Goal: Task Accomplishment & Management: Manage account settings

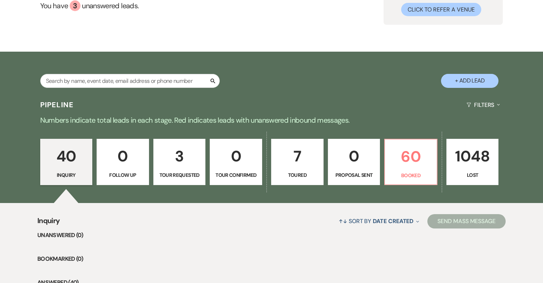
scroll to position [34, 0]
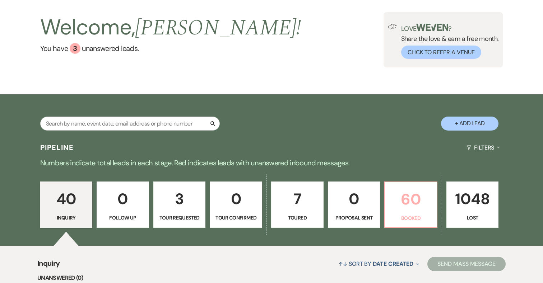
click at [421, 202] on p "60" at bounding box center [410, 199] width 43 height 24
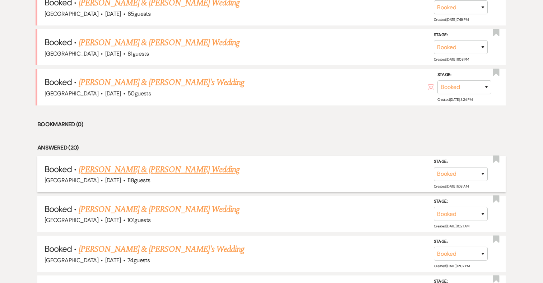
scroll to position [335, 0]
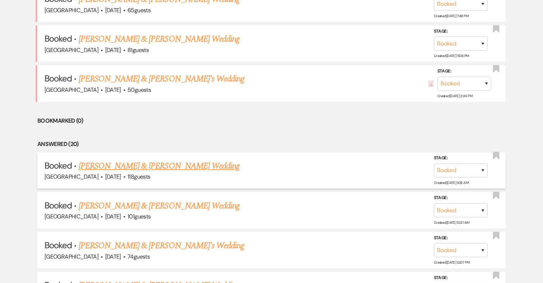
click at [166, 166] on link "[PERSON_NAME] & [PERSON_NAME] Wedding" at bounding box center [159, 166] width 161 height 13
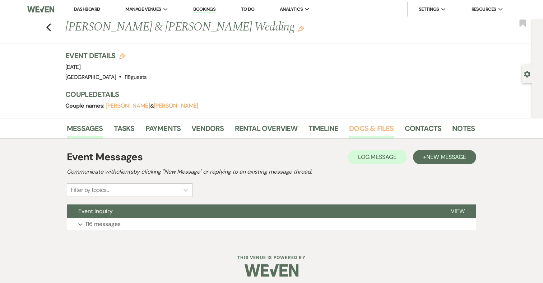
click at [368, 129] on link "Docs & Files" at bounding box center [371, 131] width 45 height 16
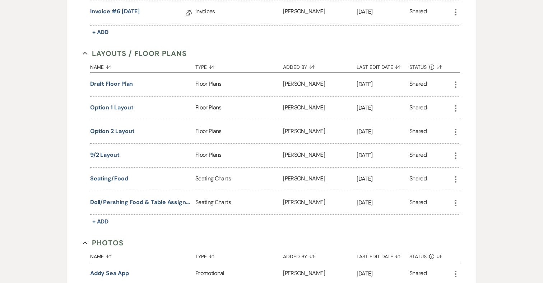
scroll to position [457, 0]
click at [157, 201] on button "Doll/Pershing Food & Table Assignment" at bounding box center [141, 201] width 102 height 9
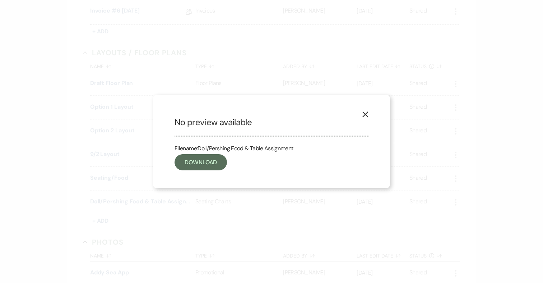
click at [362, 112] on button "X" at bounding box center [365, 114] width 11 height 13
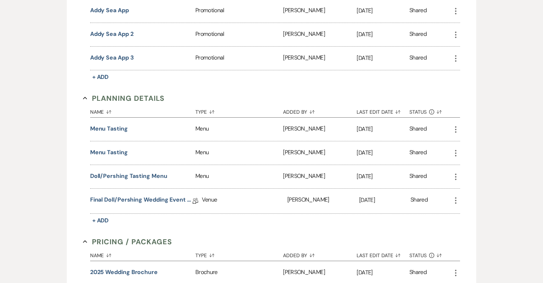
scroll to position [722, 0]
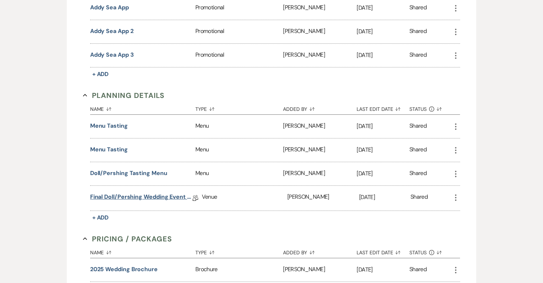
click at [168, 194] on link "Final Doll/Pershing Wedding Event Details" at bounding box center [141, 198] width 102 height 11
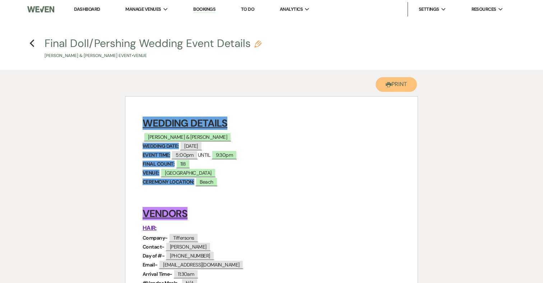
click at [395, 83] on button "Printer Print" at bounding box center [396, 84] width 41 height 15
click at [379, 90] on button "Printer Print" at bounding box center [396, 84] width 41 height 15
